Goal: Check status: Check status

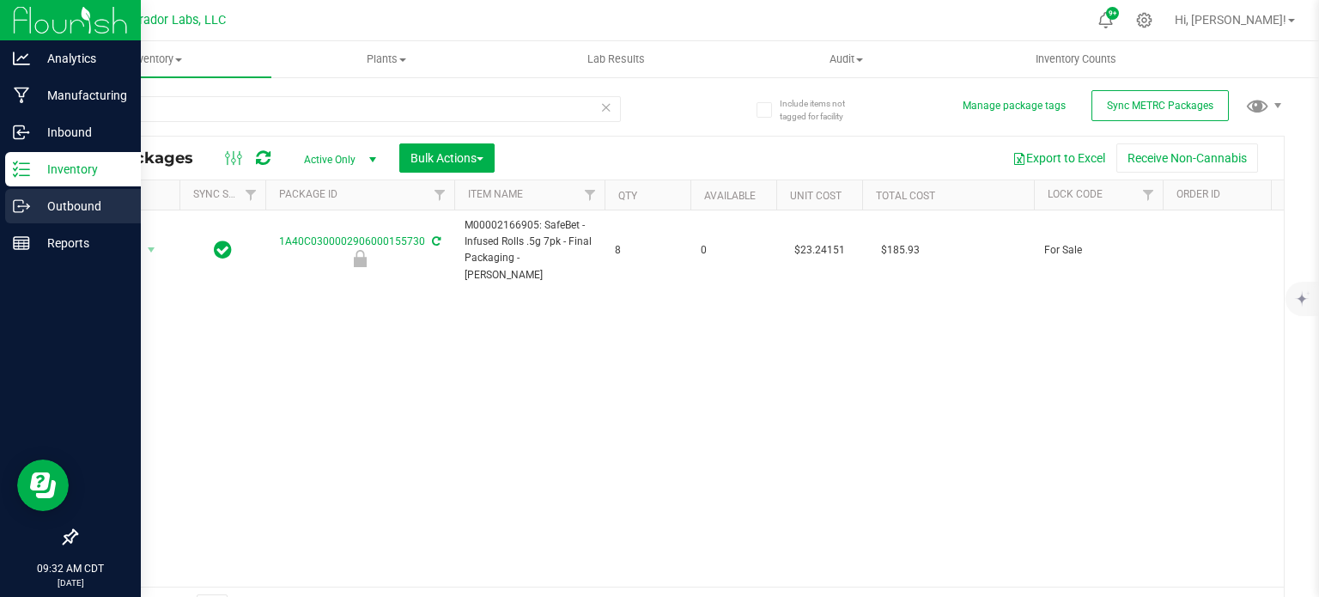
click at [17, 209] on icon at bounding box center [21, 205] width 17 height 17
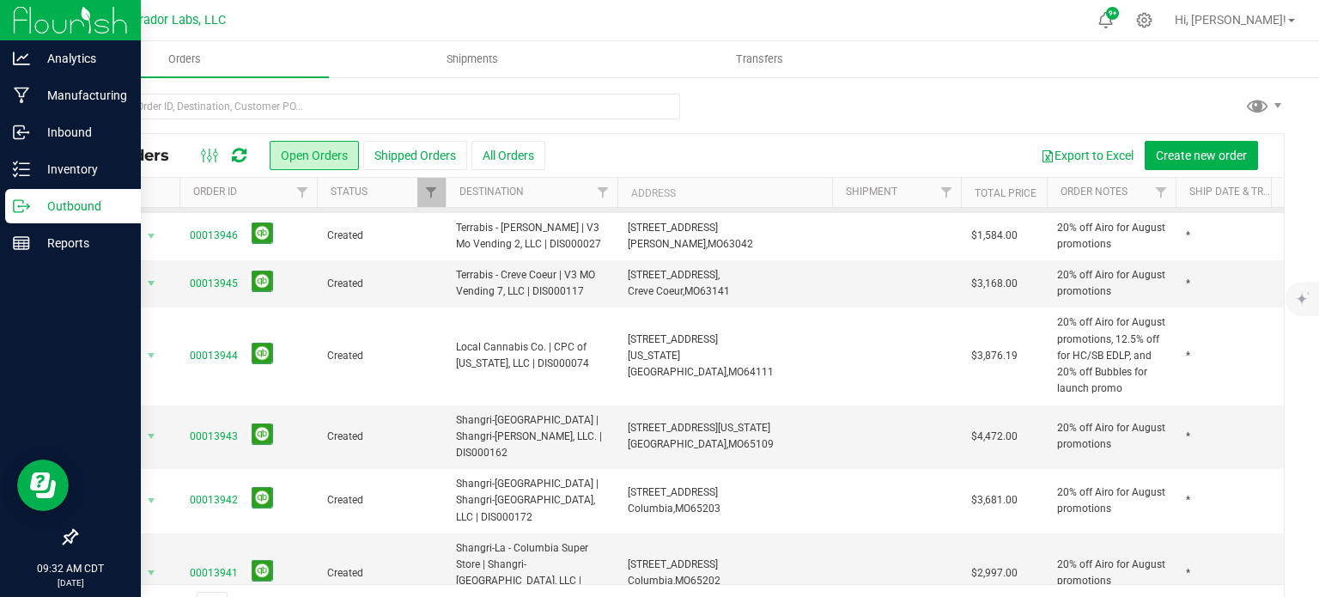
scroll to position [417, 0]
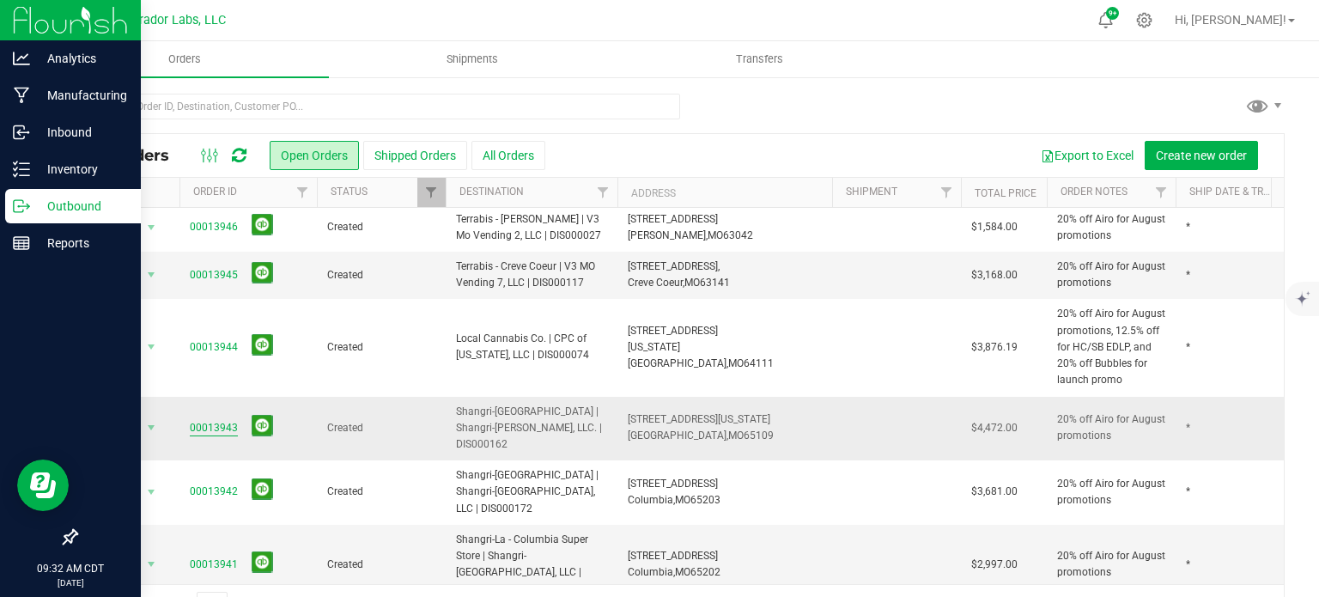
click at [201, 420] on link "00013943" at bounding box center [214, 428] width 48 height 16
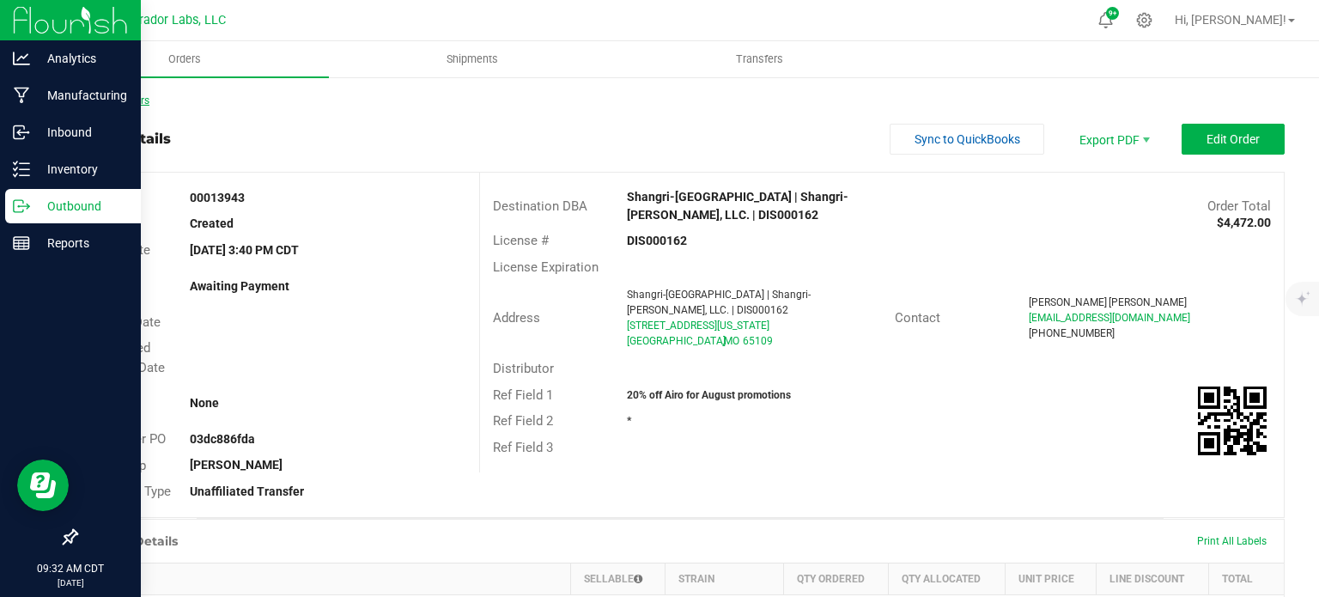
click at [135, 100] on link "Back to Orders" at bounding box center [113, 100] width 74 height 12
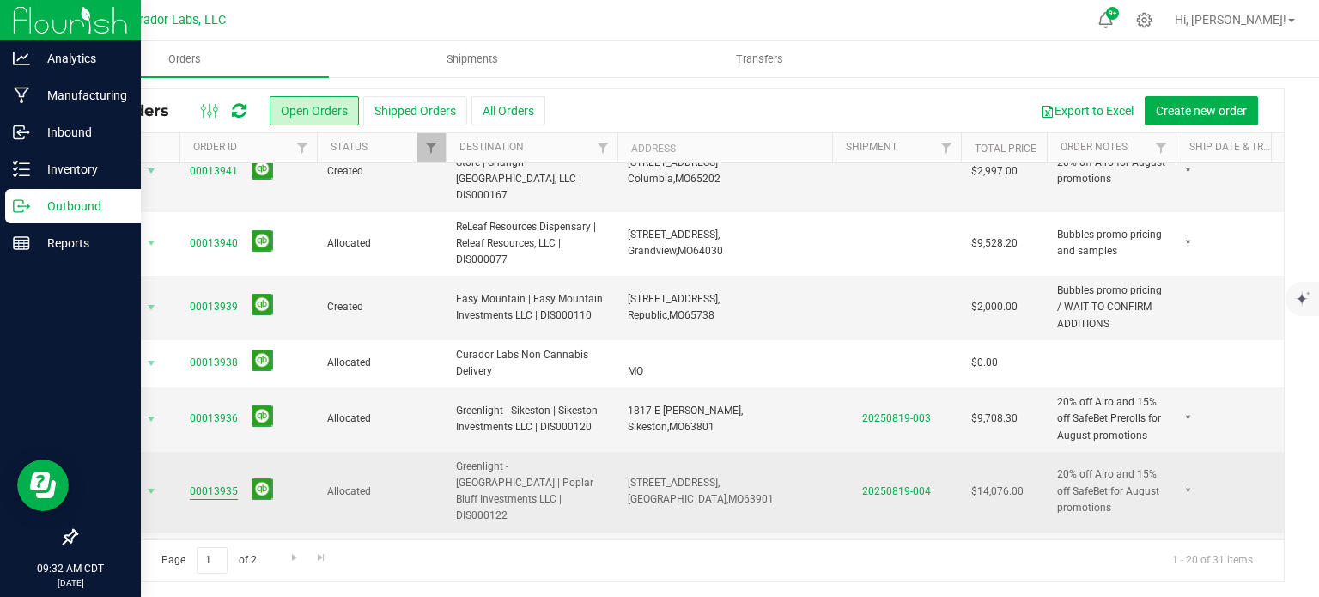
click at [201, 483] on link "00013935" at bounding box center [214, 491] width 48 height 16
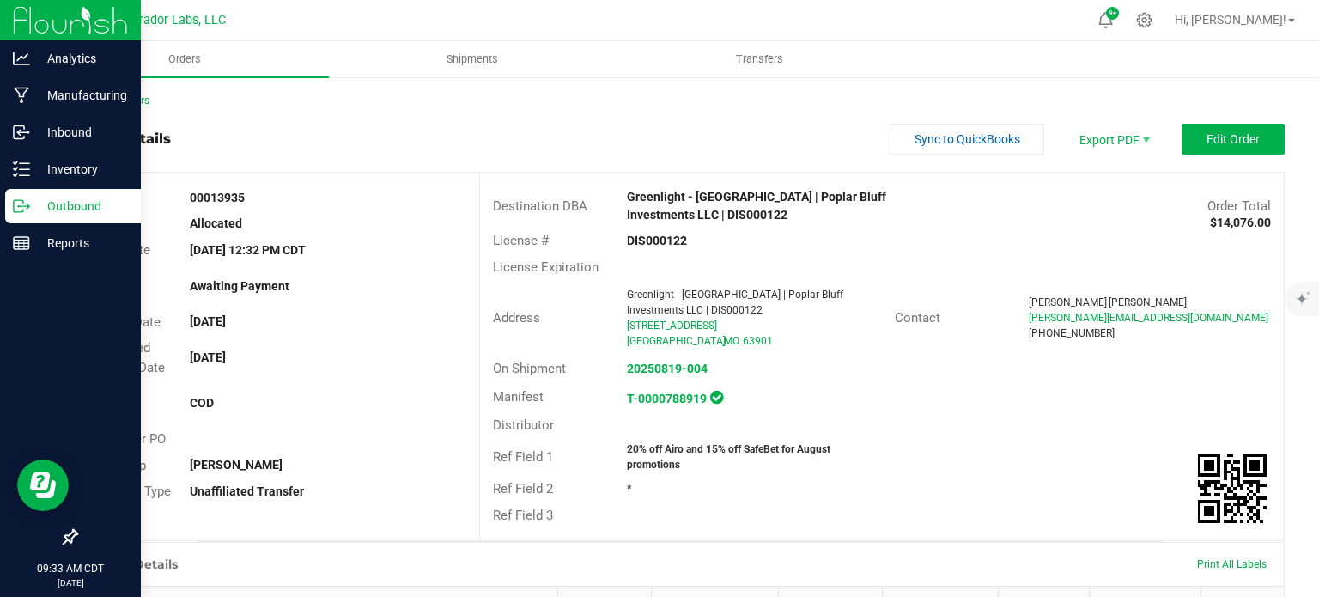
click at [120, 95] on link "Back to Orders" at bounding box center [113, 100] width 74 height 12
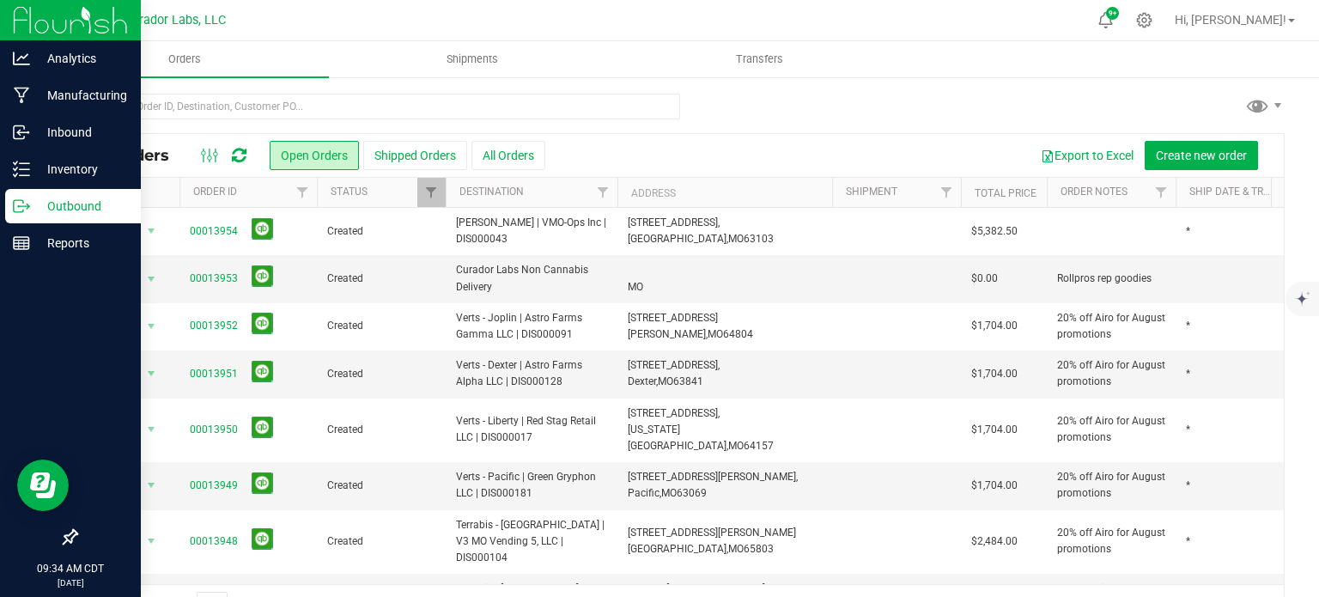
click at [237, 156] on icon at bounding box center [239, 155] width 15 height 17
click at [245, 160] on icon at bounding box center [239, 155] width 15 height 17
click at [237, 154] on icon at bounding box center [239, 155] width 15 height 17
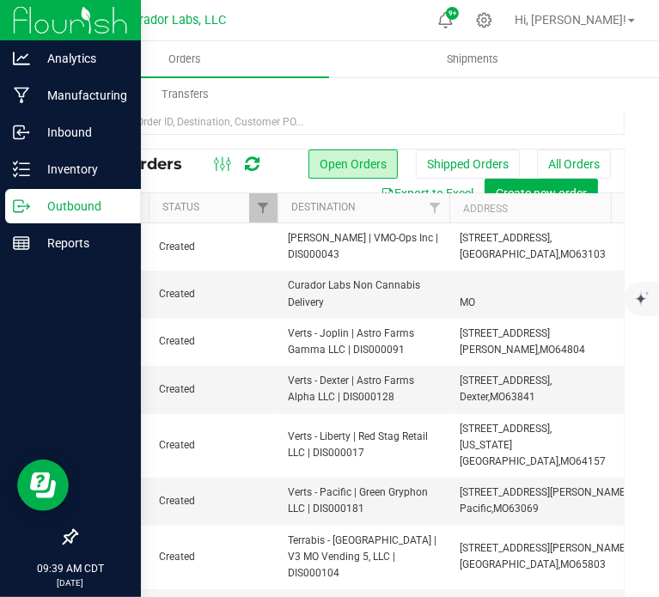
click at [246, 166] on icon at bounding box center [252, 163] width 15 height 17
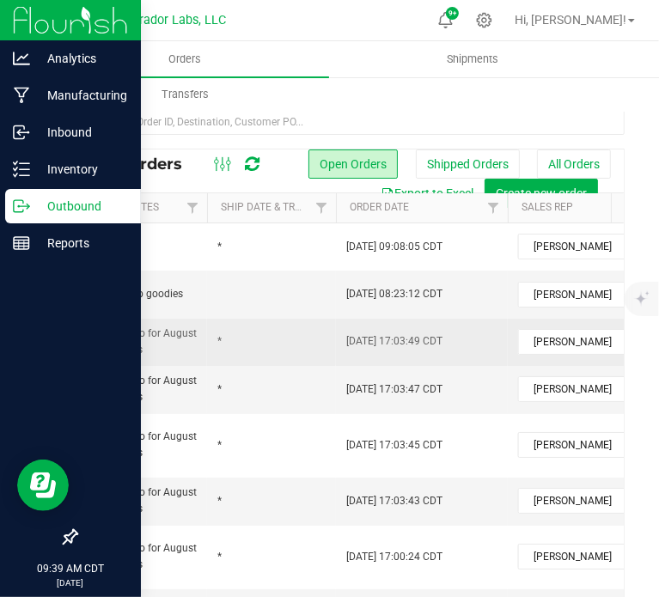
scroll to position [0, 822]
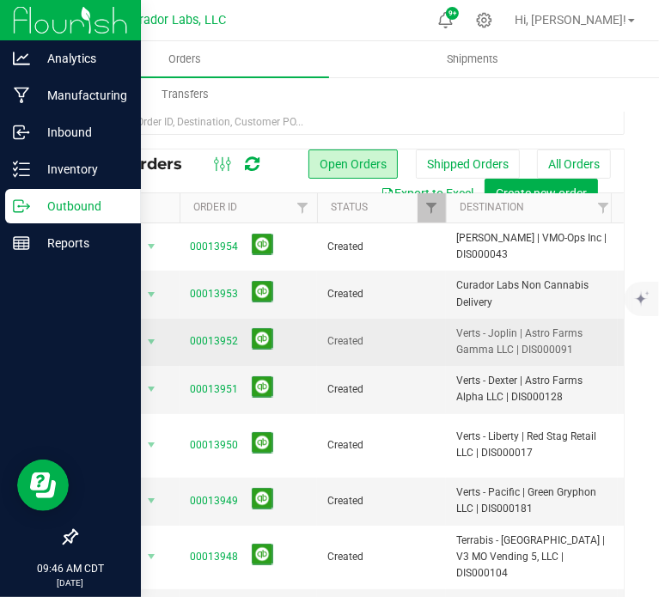
click at [221, 350] on span "00013952" at bounding box center [248, 341] width 117 height 27
click at [220, 343] on link "00013952" at bounding box center [214, 341] width 48 height 16
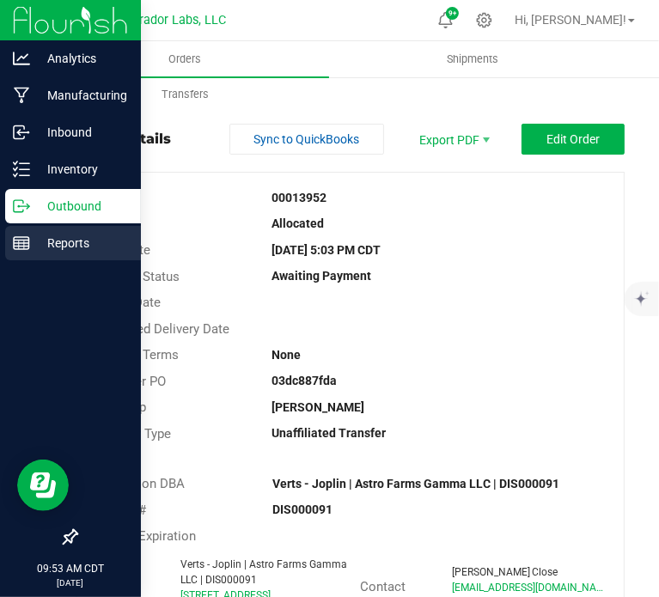
click at [10, 226] on div "Reports" at bounding box center [73, 243] width 136 height 34
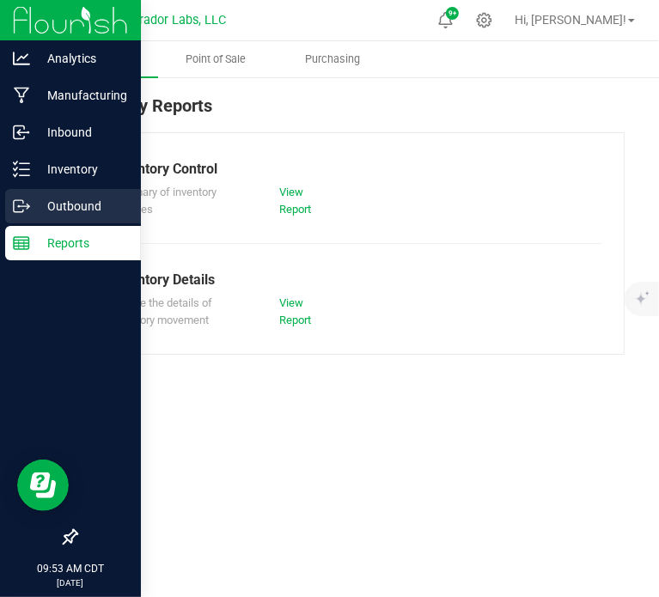
click at [19, 205] on circle at bounding box center [19, 206] width 3 height 3
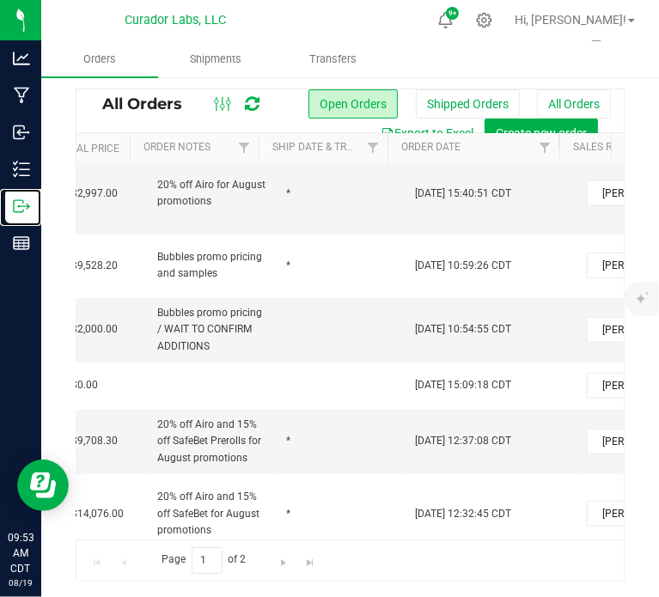
scroll to position [0, 900]
